Goal: Navigation & Orientation: Find specific page/section

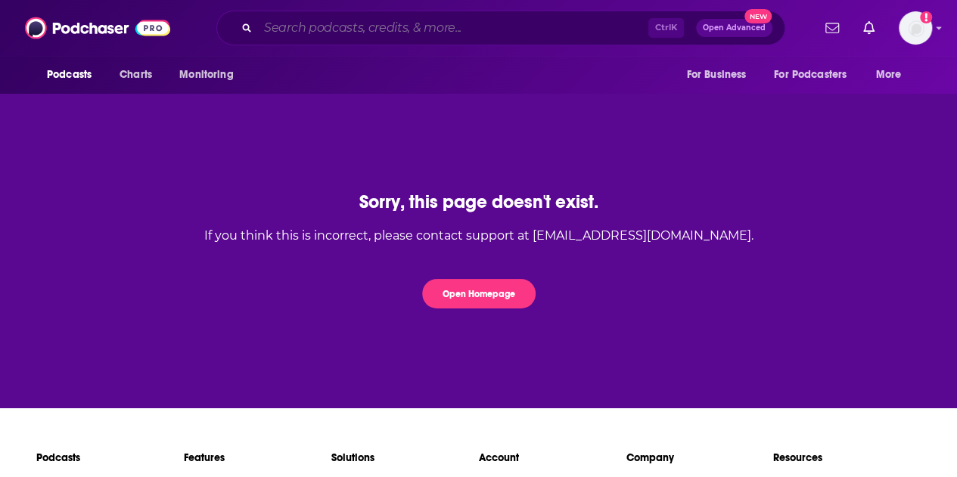
click at [418, 31] on input "Search podcasts, credits, & more..." at bounding box center [453, 28] width 390 height 24
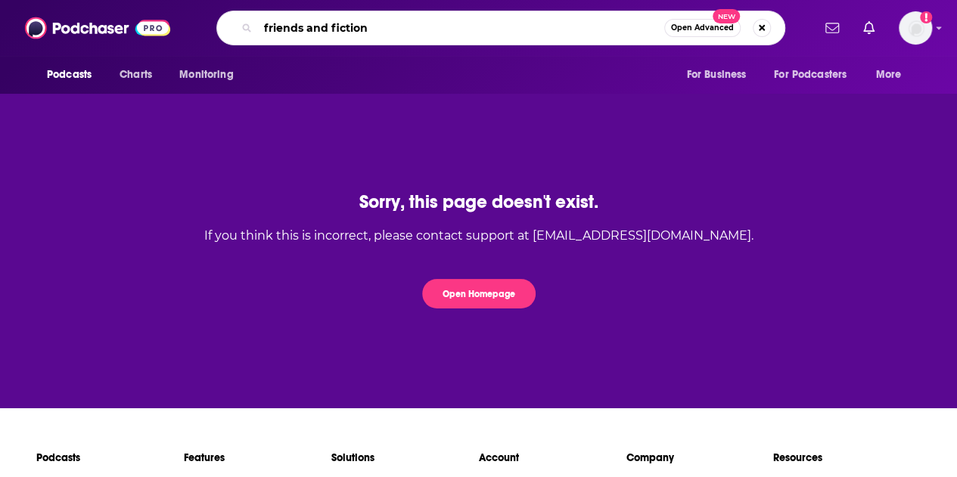
type input "friends and fiction"
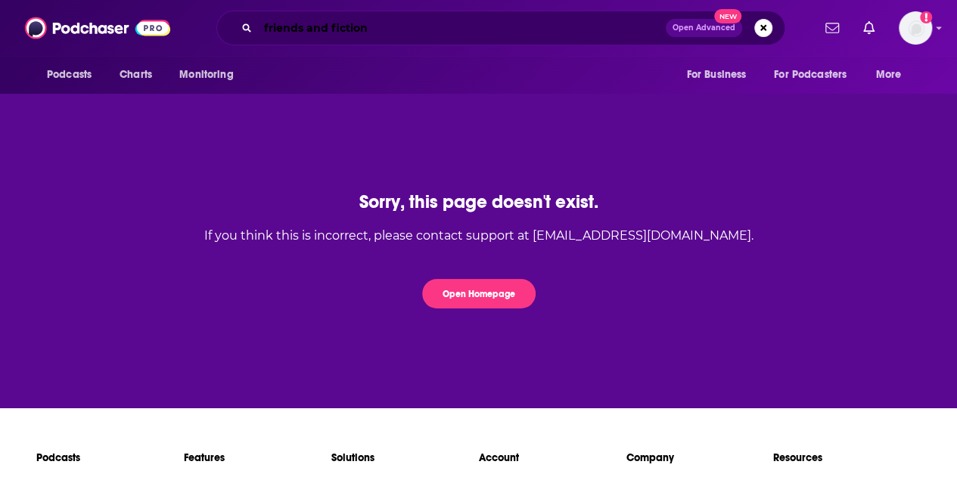
click at [418, 31] on input "friends and fiction" at bounding box center [462, 28] width 408 height 24
click at [925, 28] on img "Logged in as SarahCBreivogel" at bounding box center [915, 27] width 33 height 33
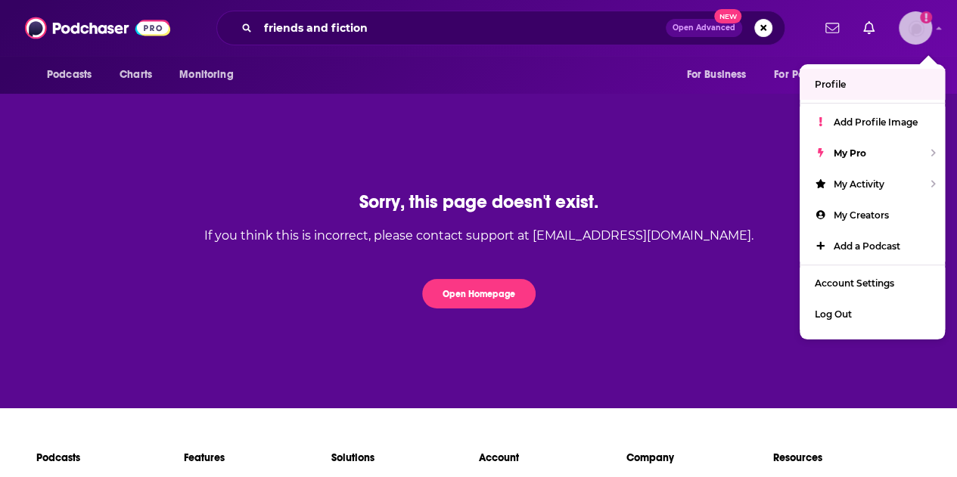
click at [829, 85] on span "Profile" at bounding box center [830, 84] width 31 height 11
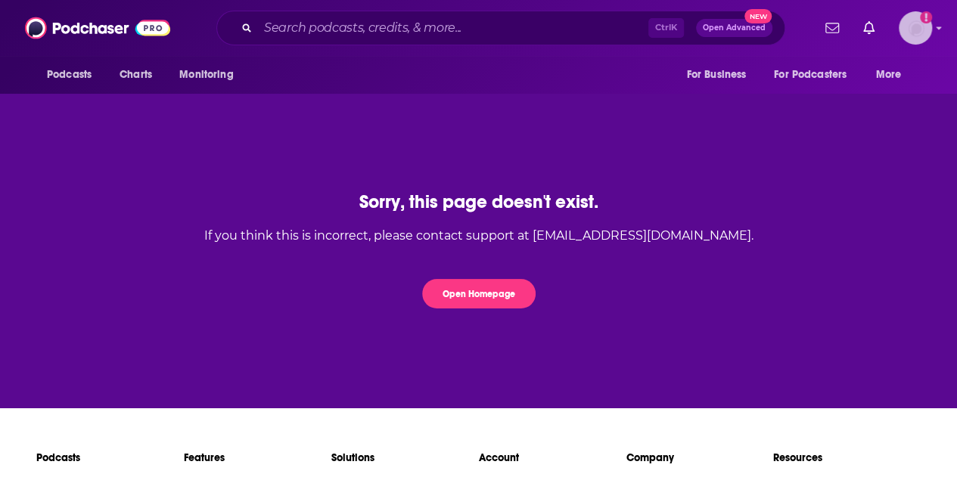
click at [927, 22] on img "Logged in as SarahCBreivogel" at bounding box center [915, 27] width 33 height 33
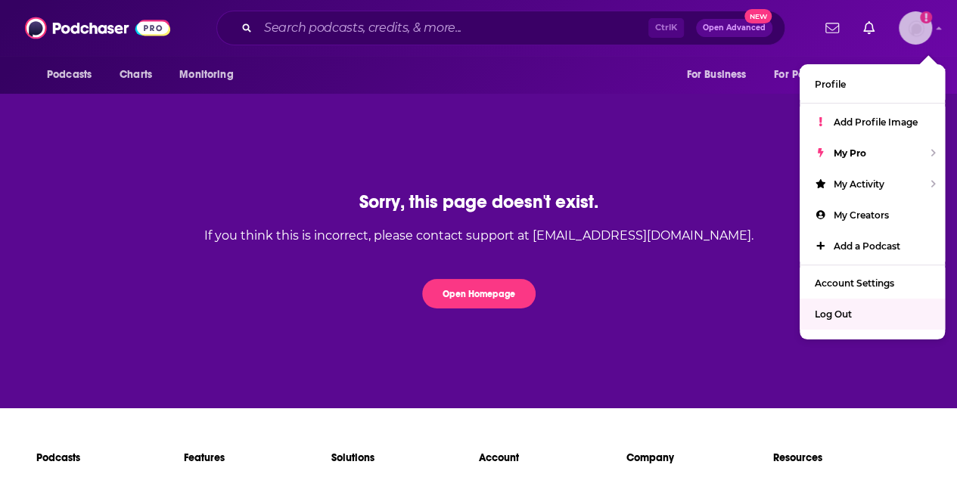
click at [828, 309] on span "Log Out" at bounding box center [833, 314] width 37 height 11
